Goal: Task Accomplishment & Management: Manage account settings

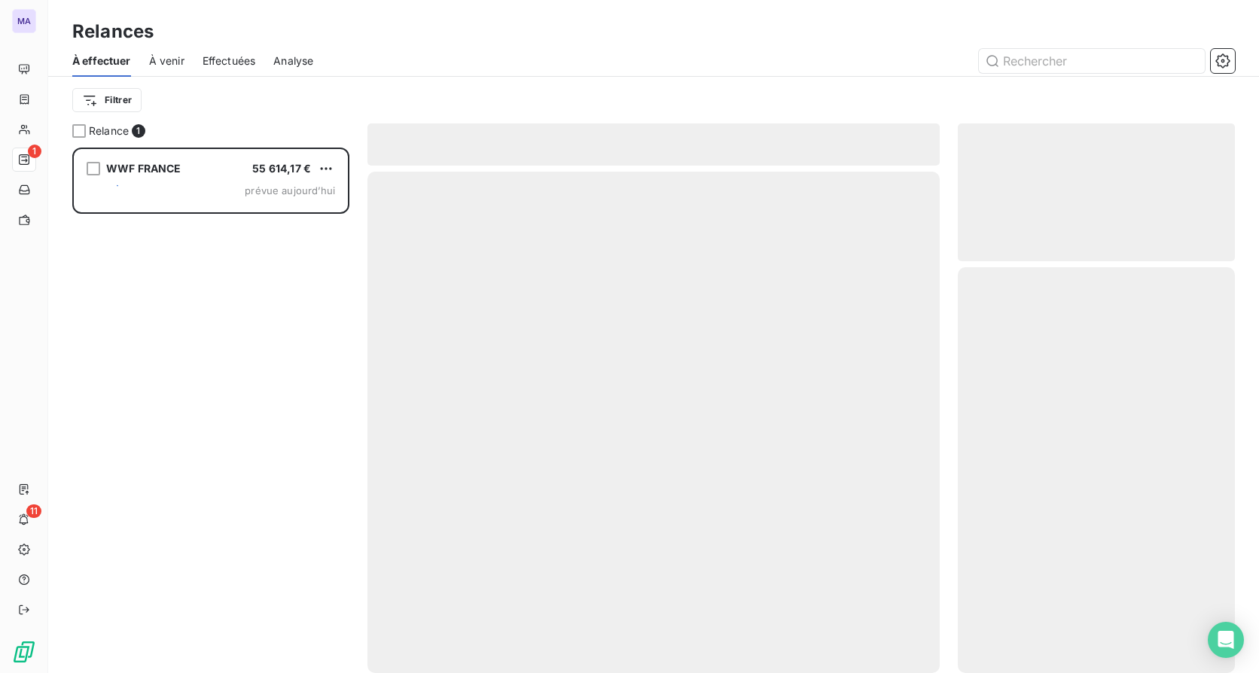
scroll to position [514, 266]
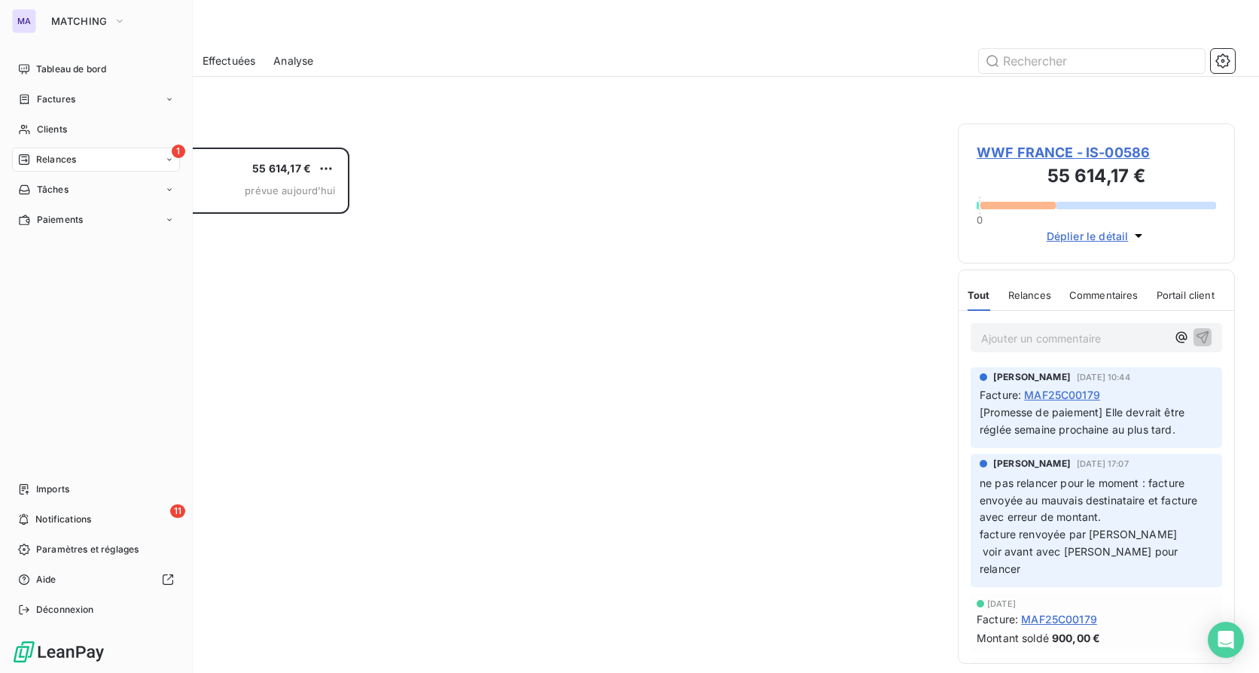
click at [64, 34] on div "MA MATCHING Tableau de bord Factures Clients 1 Relances Tâches Paiements Import…" at bounding box center [96, 336] width 193 height 673
click at [69, 25] on span "MATCHING" at bounding box center [79, 21] width 56 height 12
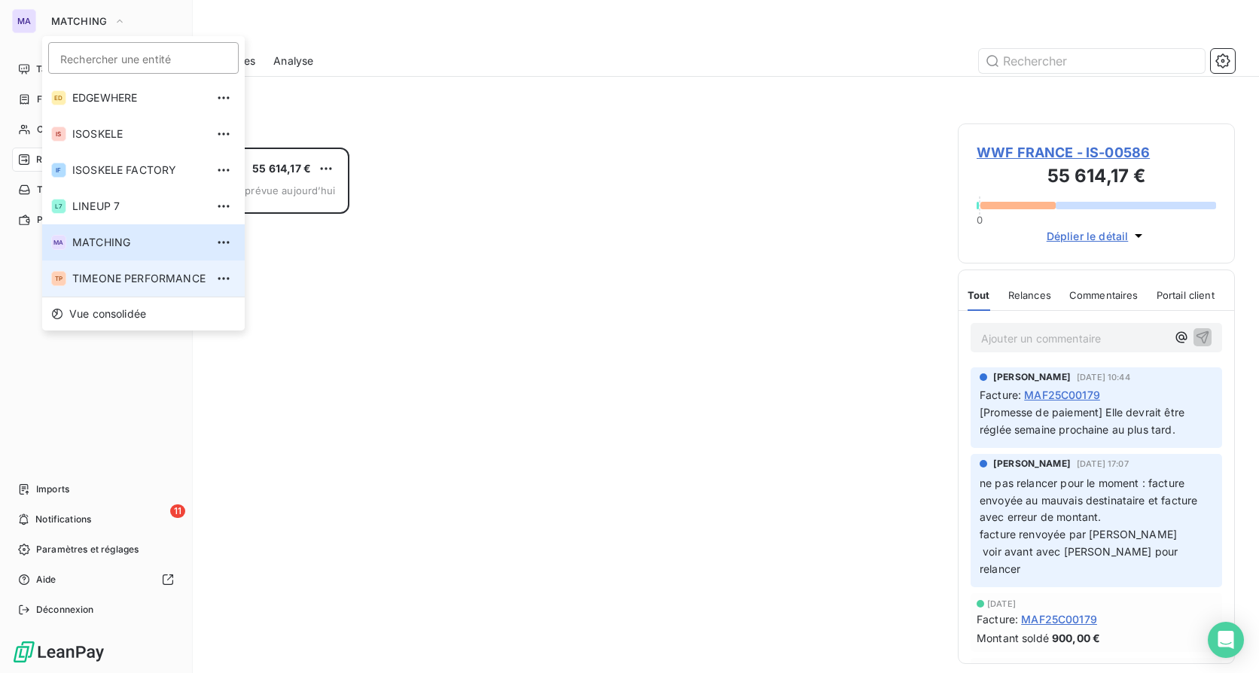
click at [96, 268] on li "TP TIMEONE PERFORMANCE" at bounding box center [143, 278] width 203 height 36
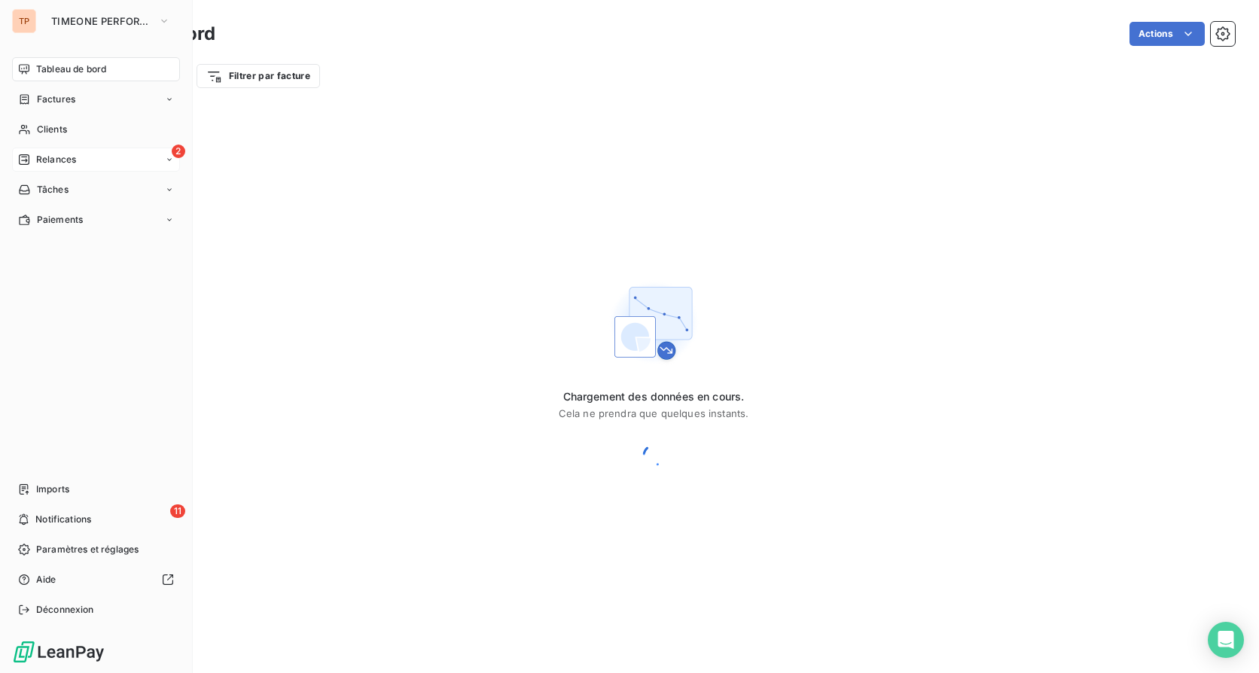
click at [84, 157] on div "2 Relances" at bounding box center [96, 160] width 168 height 24
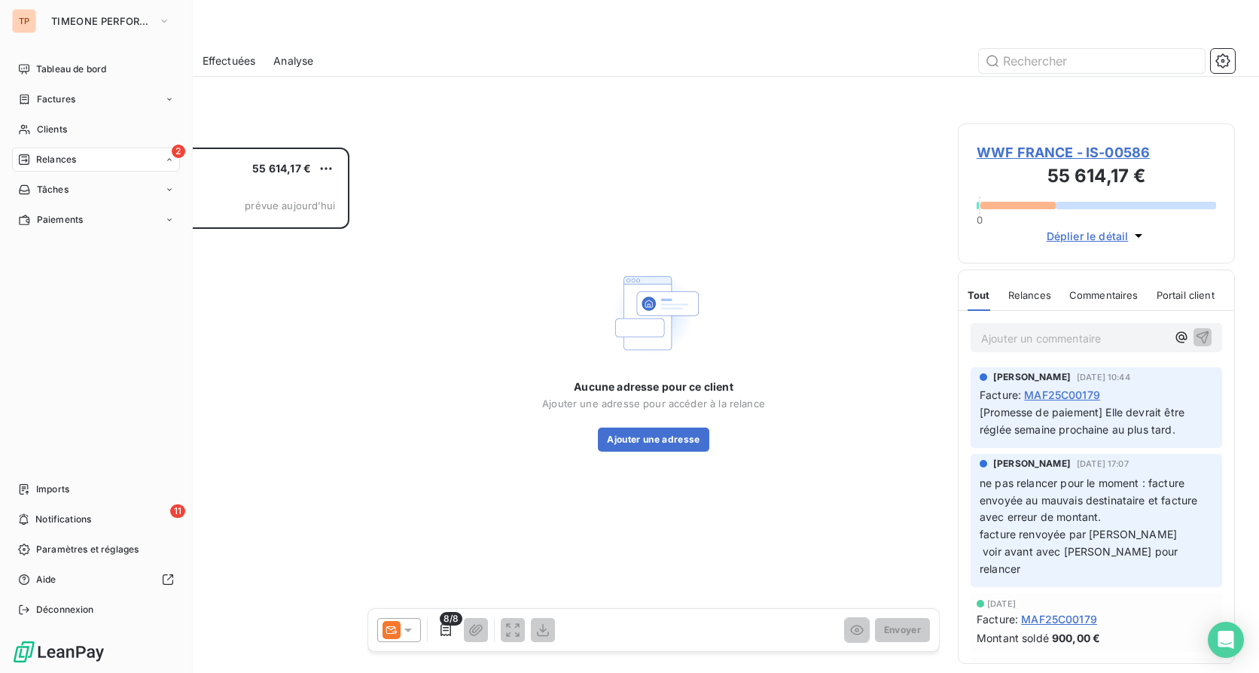
scroll to position [514, 266]
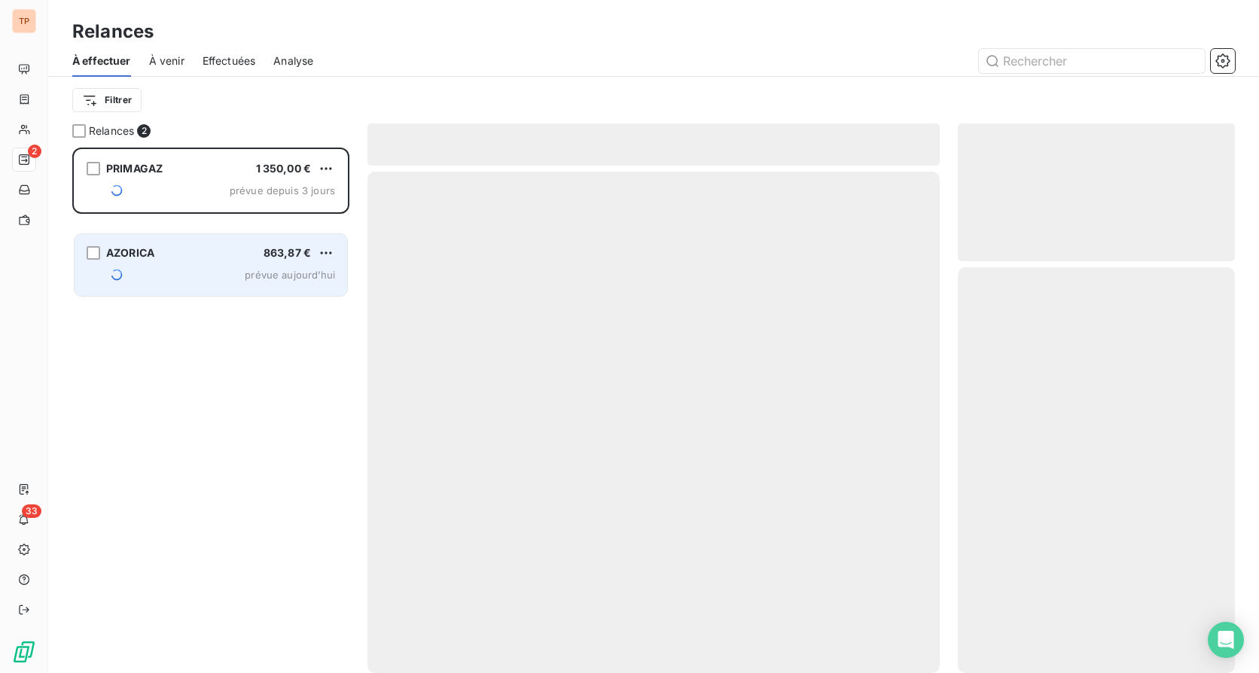
click at [252, 271] on span "prévue aujourd’hui" at bounding box center [290, 275] width 90 height 12
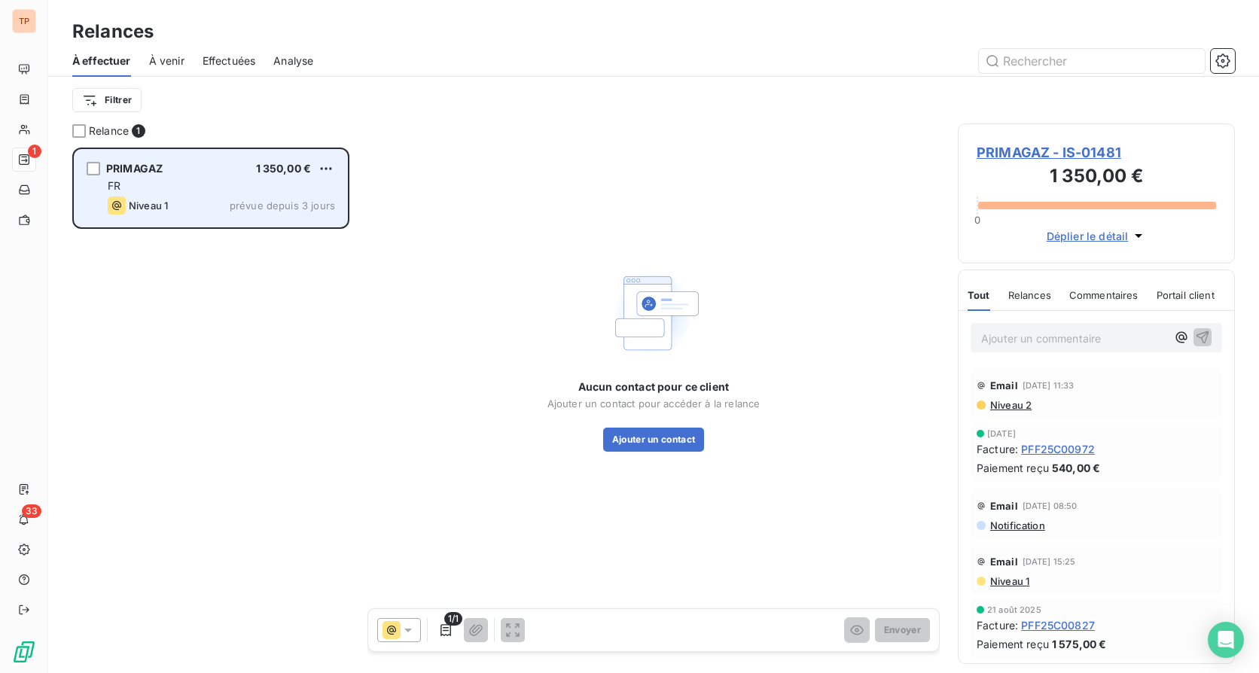
click at [159, 185] on div "FR" at bounding box center [221, 185] width 227 height 15
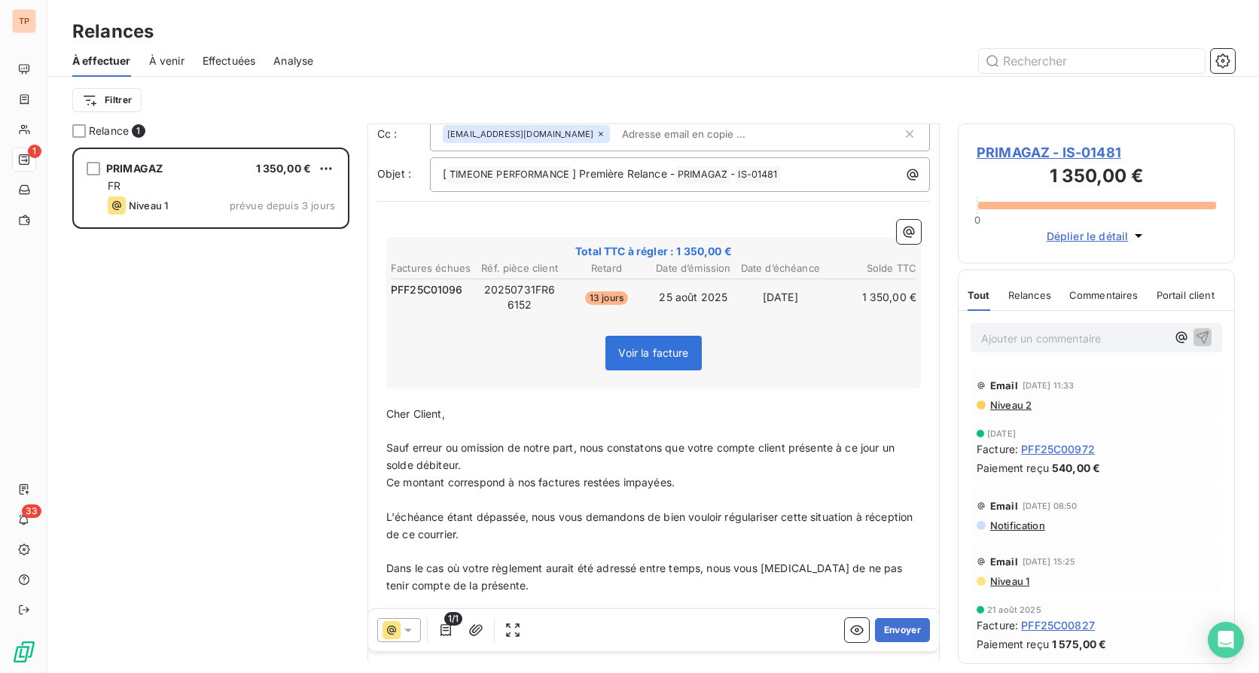
scroll to position [151, 0]
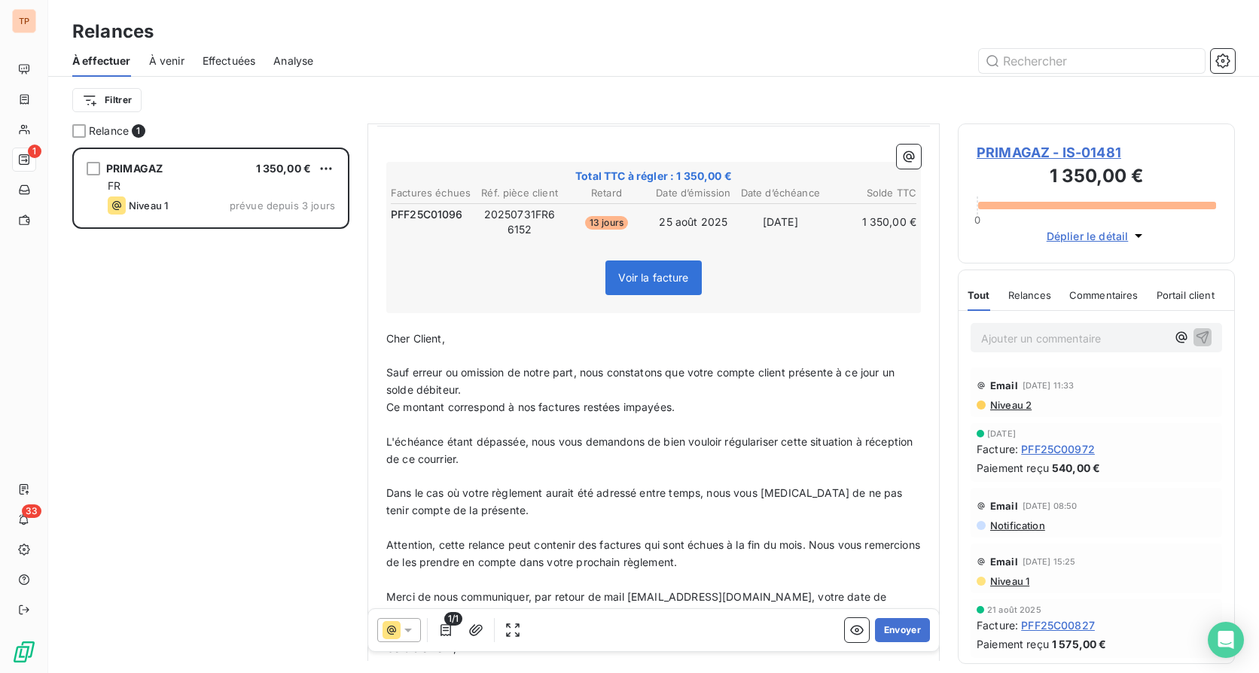
click at [399, 625] on icon at bounding box center [391, 630] width 18 height 18
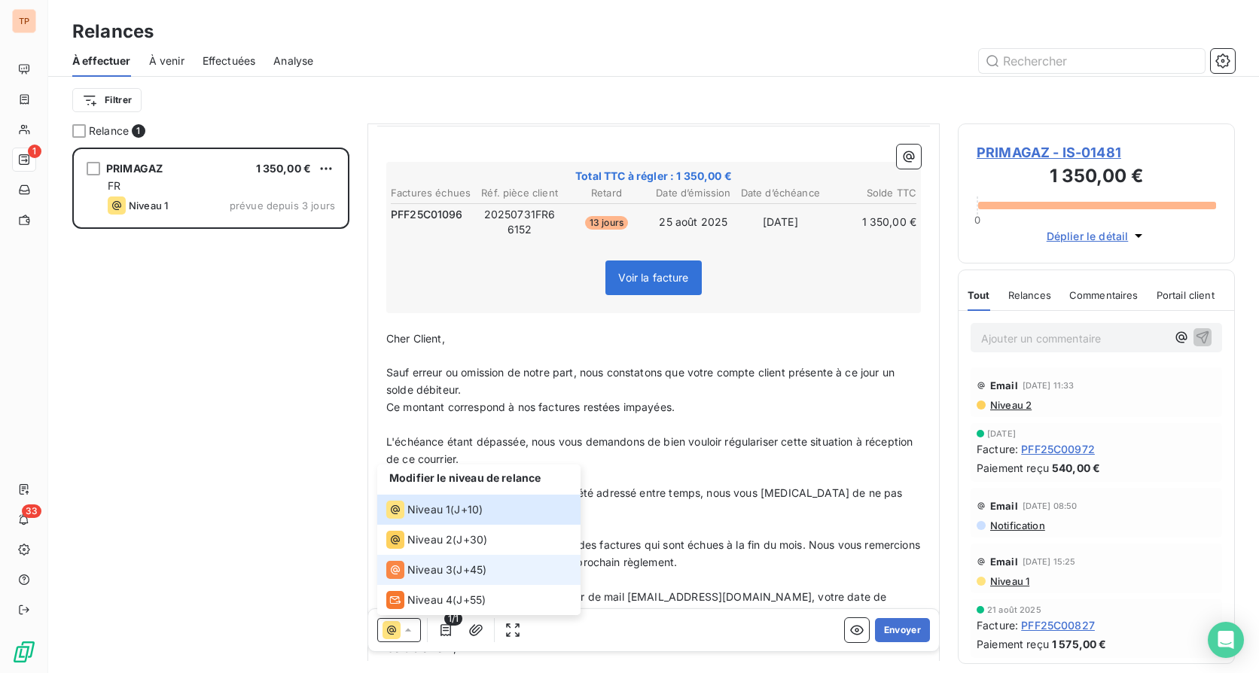
click at [434, 576] on span "Niveau 3" at bounding box center [429, 569] width 45 height 15
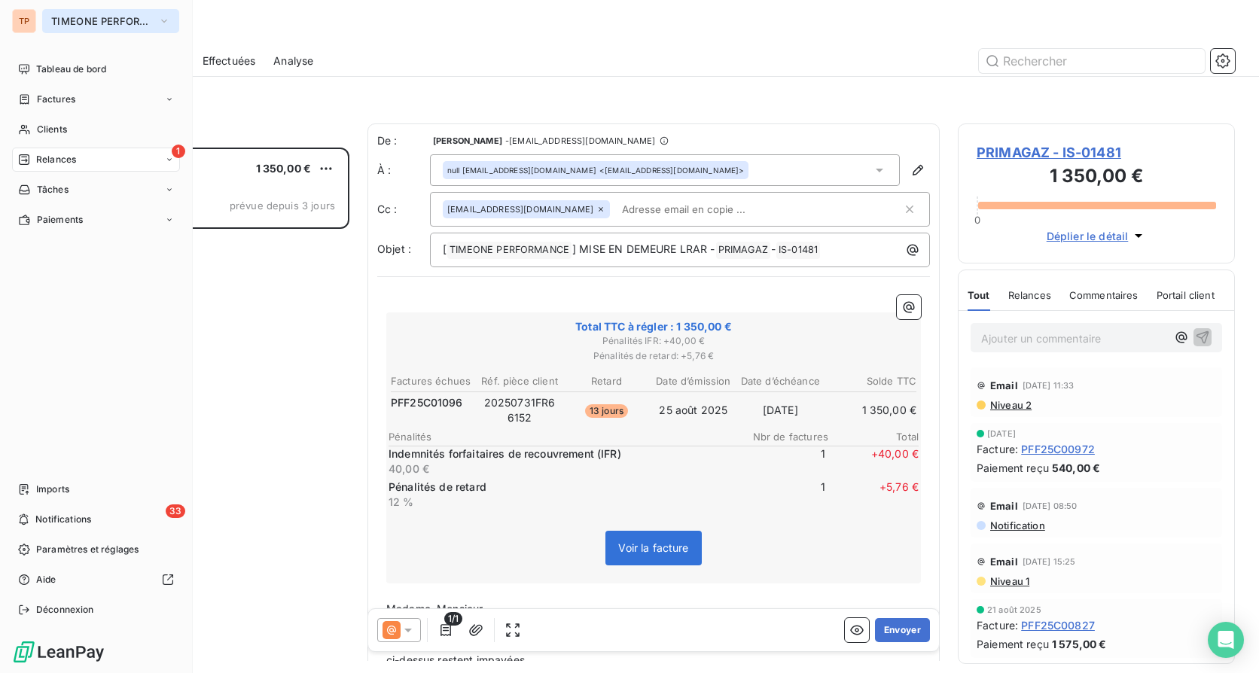
click at [47, 17] on button "TIMEONE PERFORMANCE" at bounding box center [110, 21] width 137 height 24
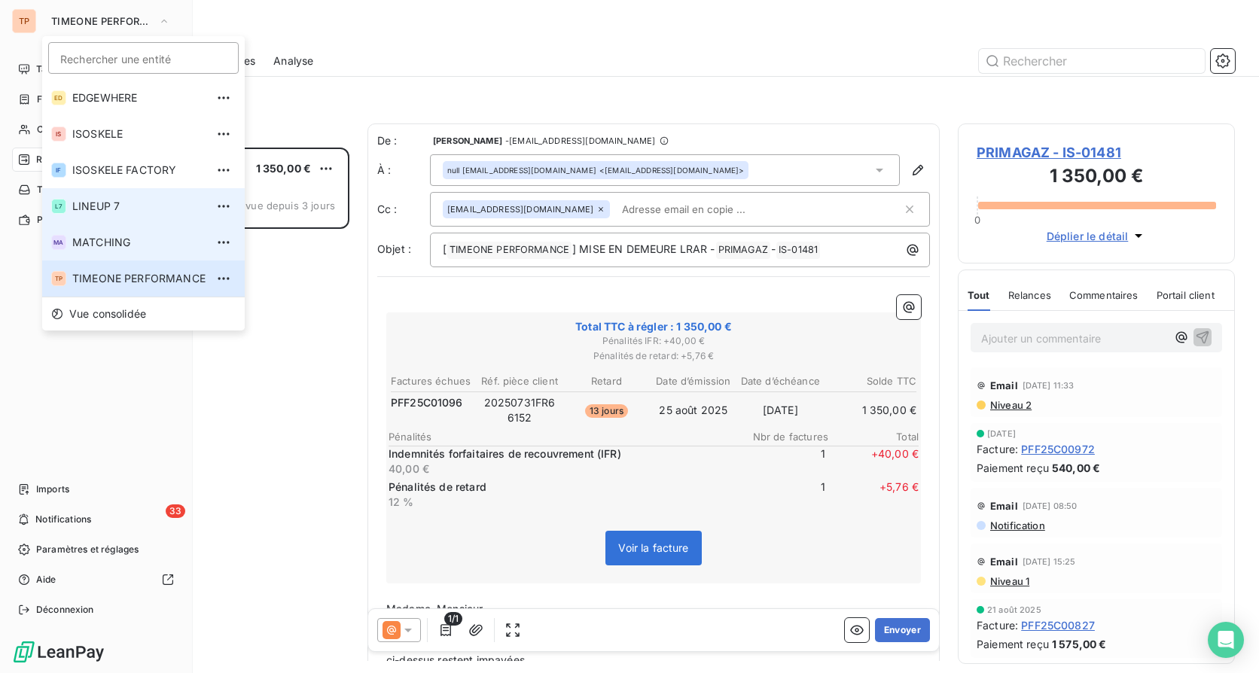
click at [96, 243] on span "MATCHING" at bounding box center [138, 242] width 133 height 15
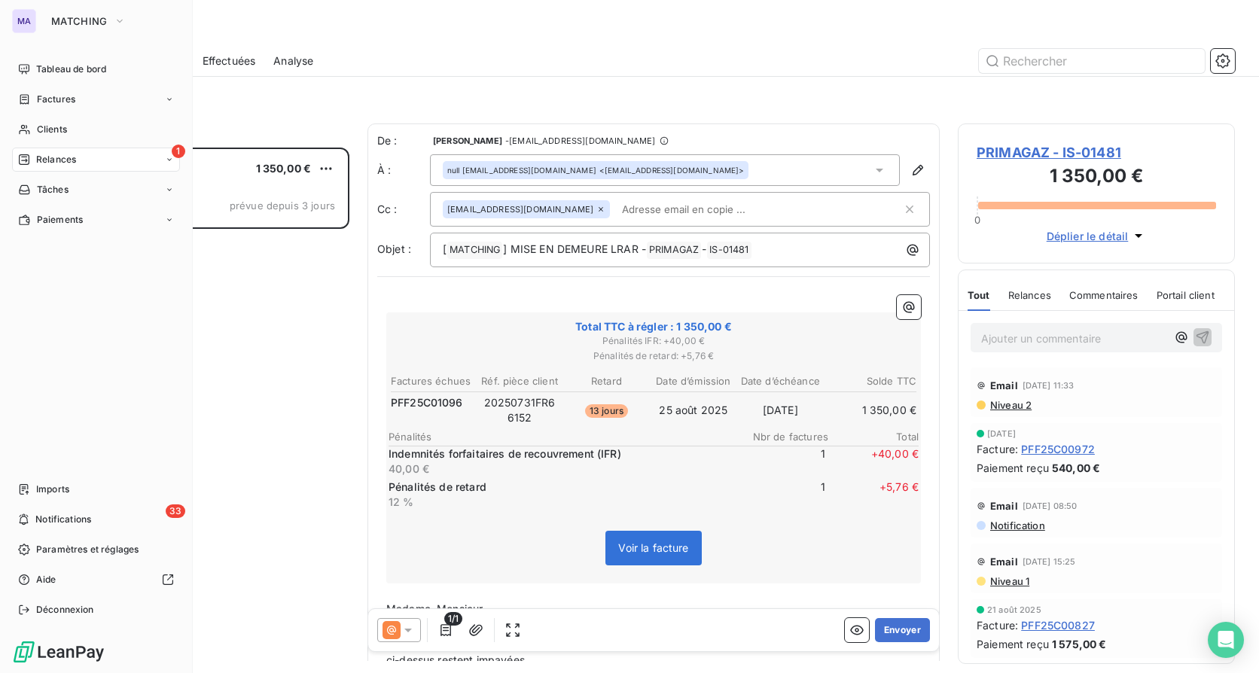
scroll to position [514, 266]
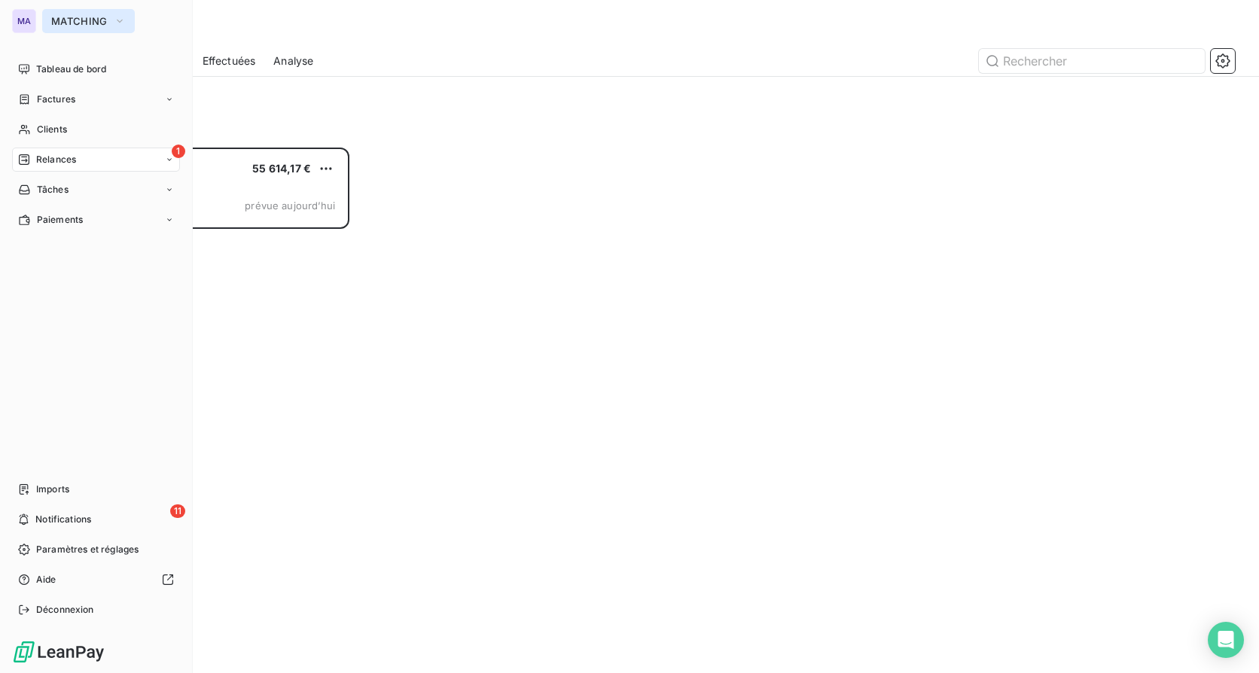
click at [102, 22] on span "MATCHING" at bounding box center [79, 21] width 56 height 12
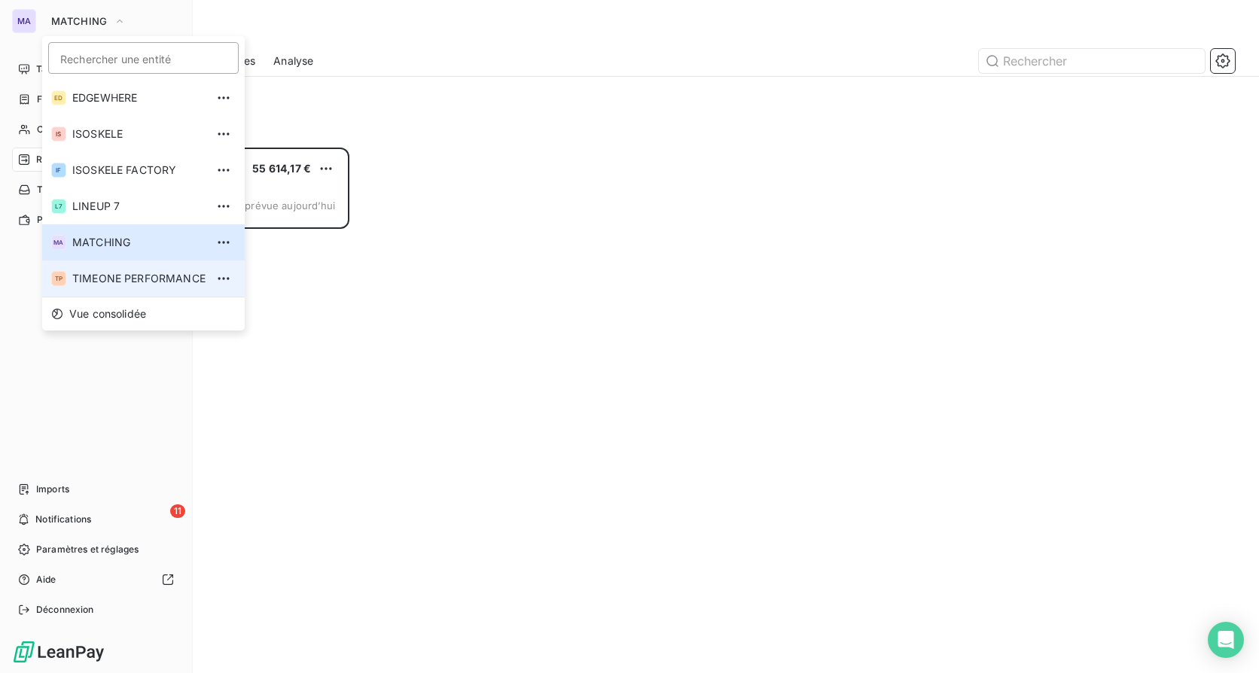
click at [115, 273] on span "TIMEONE PERFORMANCE" at bounding box center [138, 278] width 133 height 15
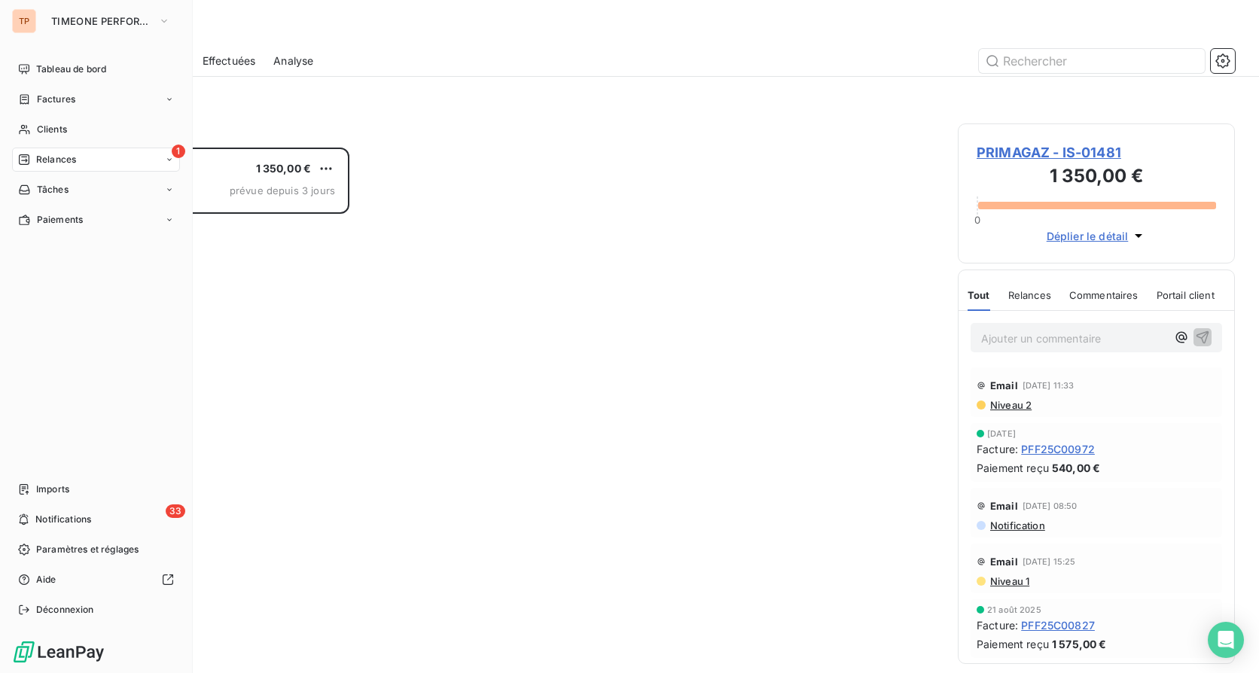
scroll to position [514, 266]
